Goal: Complete application form

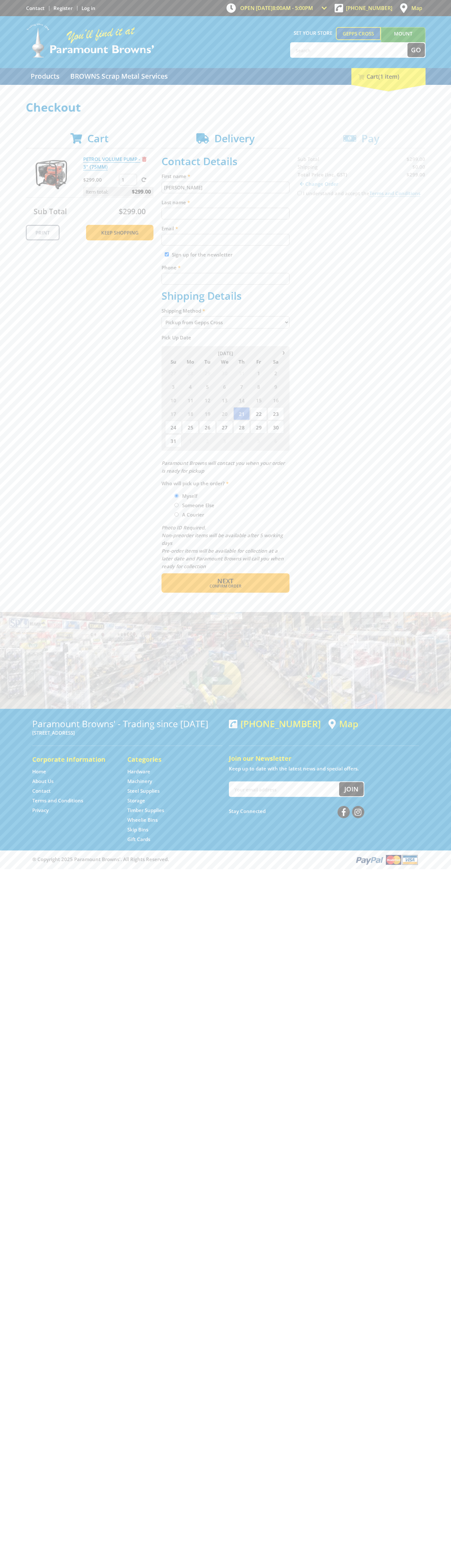
type input "[PERSON_NAME]"
type input "[EMAIL_ADDRESS][DOMAIN_NAME]"
type input "0293744000"
click at [225, 581] on span "Next" at bounding box center [226, 581] width 16 height 9
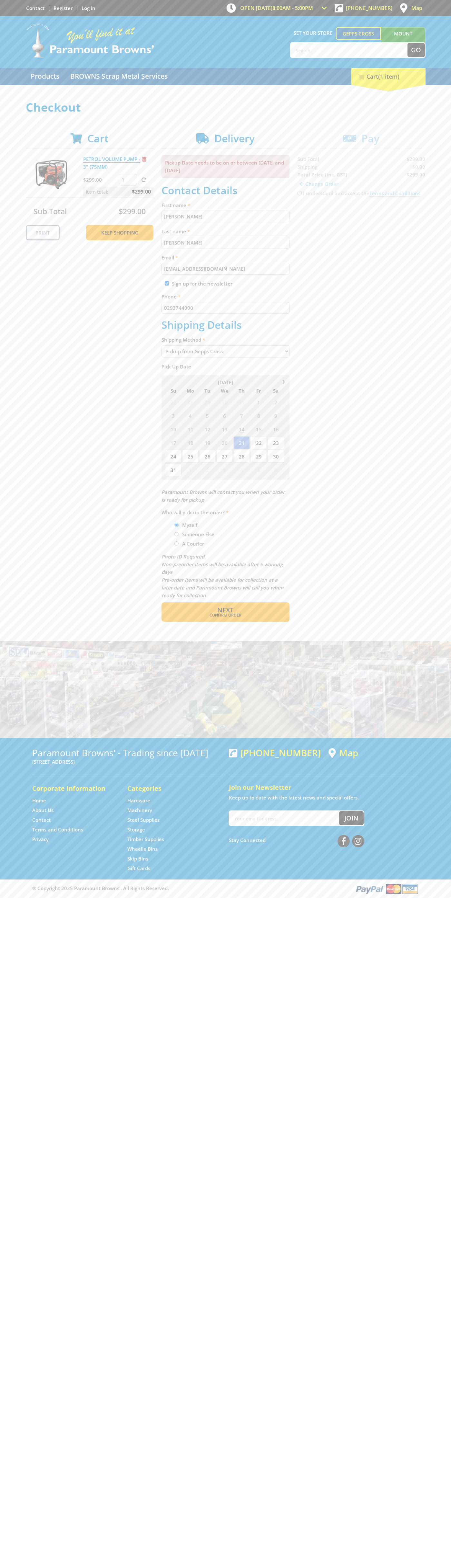
type input "[PERSON_NAME]"
click at [225, 616] on span "Confirm order" at bounding box center [225, 615] width 101 height 4
click at [225, 611] on span "Next" at bounding box center [226, 610] width 16 height 9
